Goal: Information Seeking & Learning: Learn about a topic

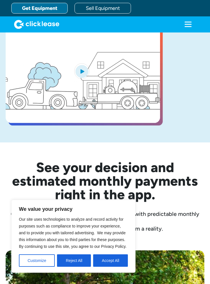
scroll to position [114, 0]
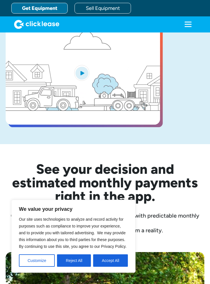
click at [80, 267] on button "Reject All" at bounding box center [74, 261] width 34 height 12
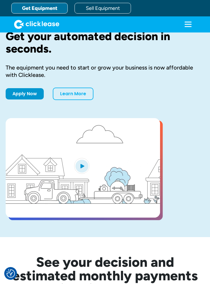
scroll to position [0, 0]
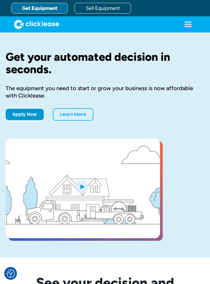
click at [183, 27] on icon "menu" at bounding box center [188, 24] width 11 height 11
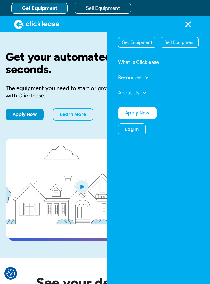
click at [186, 23] on icon "menu" at bounding box center [189, 24] width 6 height 6
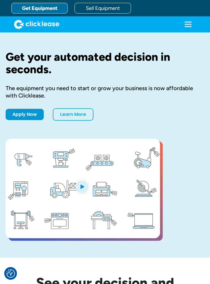
click at [183, 27] on icon "menu" at bounding box center [188, 24] width 11 height 11
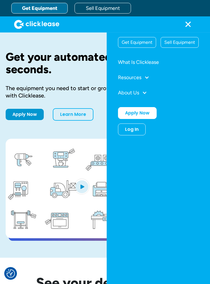
click at [145, 41] on div "Get Equipment" at bounding box center [137, 42] width 38 height 10
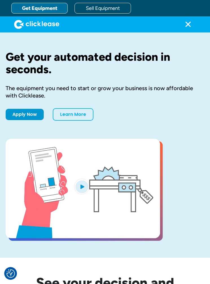
click at [77, 116] on link "Learn More" at bounding box center [73, 114] width 41 height 12
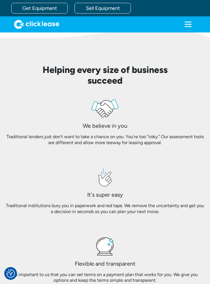
scroll to position [390, 0]
